Goal: Transaction & Acquisition: Download file/media

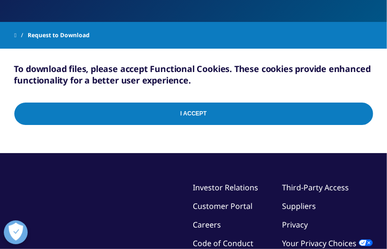
click at [192, 124] on input "I Accept" at bounding box center [193, 114] width 359 height 22
